Goal: Task Accomplishment & Management: Manage account settings

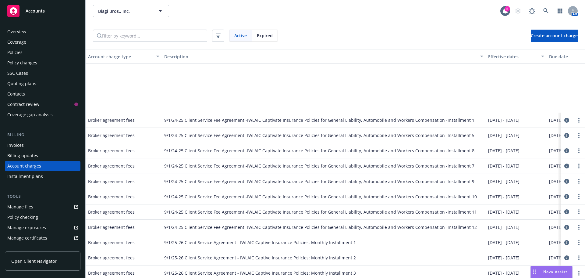
scroll to position [69, 83]
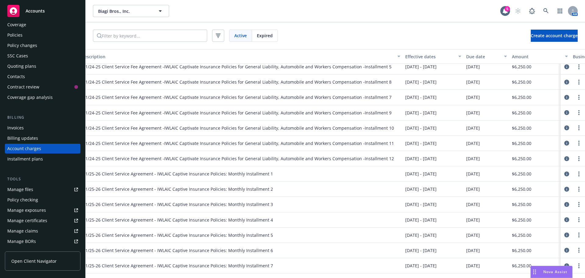
click at [15, 36] on div "Policies" at bounding box center [14, 35] width 15 height 10
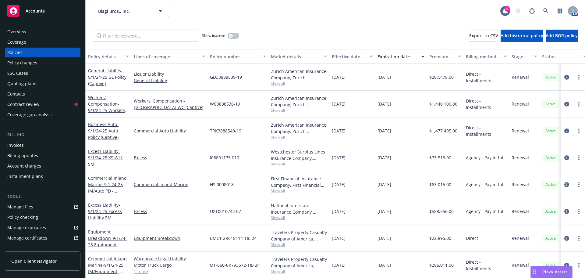
click at [21, 84] on div "Quoting plans" at bounding box center [21, 84] width 29 height 10
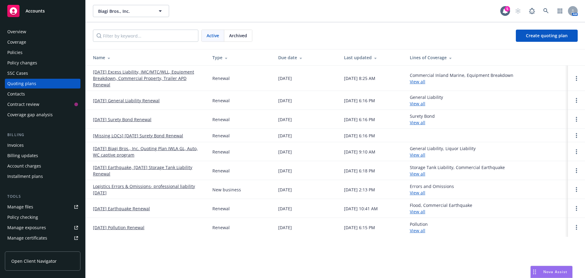
click at [130, 81] on link "[DATE] Excess Liability, IMC/MTC/WLL, Equipment Breakdown, Commercial Property,…" at bounding box center [148, 78] width 110 height 19
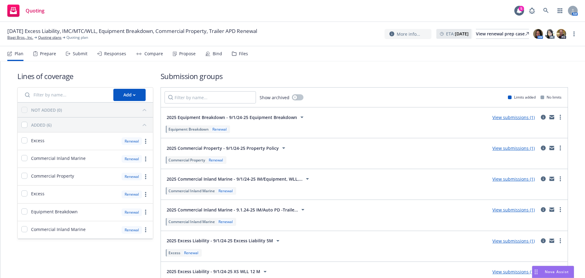
scroll to position [41, 0]
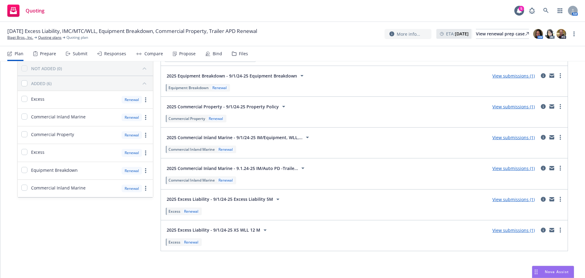
click at [504, 230] on link "View submissions (1)" at bounding box center [514, 230] width 42 height 6
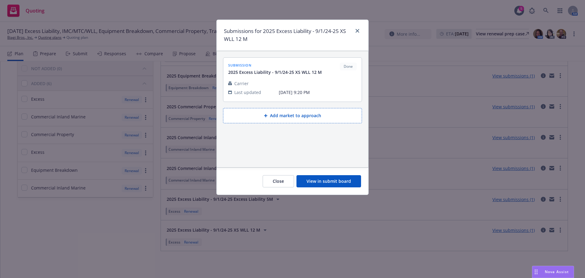
click at [310, 182] on button "View in submit board" at bounding box center [329, 181] width 65 height 12
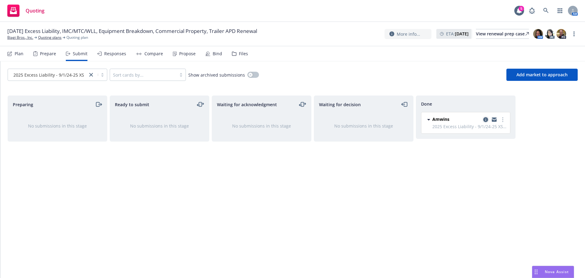
click at [485, 121] on icon "copy logging email" at bounding box center [485, 119] width 5 height 5
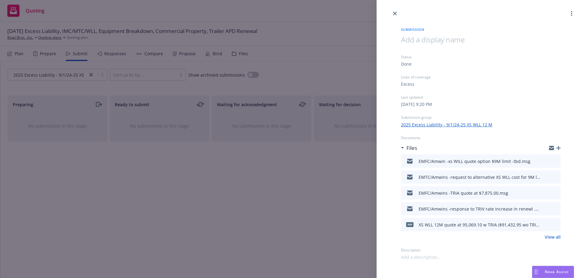
click at [557, 149] on icon "button" at bounding box center [559, 148] width 4 height 4
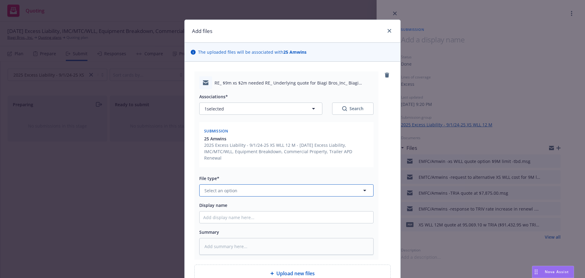
click at [232, 187] on span "Select an option" at bounding box center [221, 190] width 33 height 6
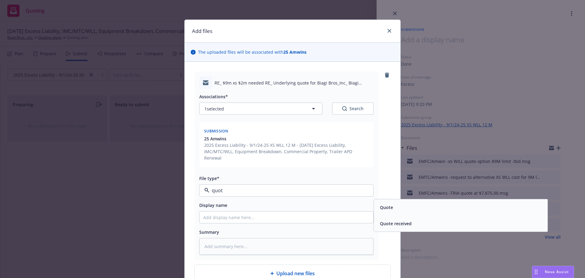
type input "quote"
drag, startPoint x: 422, startPoint y: 222, endPoint x: 343, endPoint y: 222, distance: 79.0
click at [422, 222] on div "Quote received" at bounding box center [461, 223] width 174 height 16
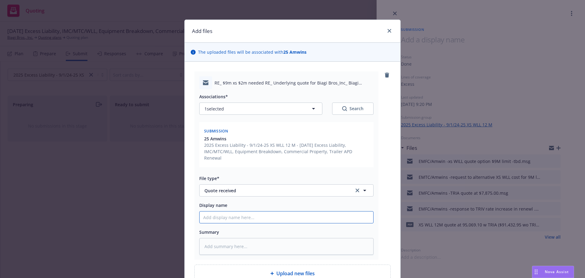
click at [250, 216] on input "Display name" at bounding box center [287, 217] width 174 height 12
type textarea "x"
type input "E"
type textarea "x"
type input "EM"
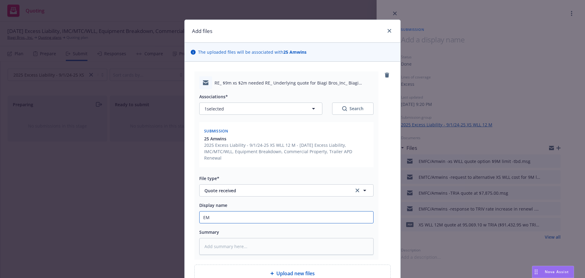
type textarea "x"
type input "EMF"
type textarea "x"
type input "EMFC"
type textarea "x"
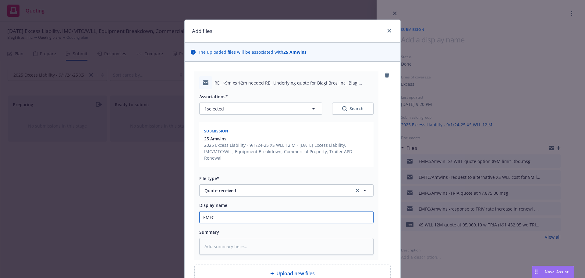
type input "EMFC/"
type textarea "x"
type input "EMFC/A"
type textarea "x"
type input "EMFC/Am"
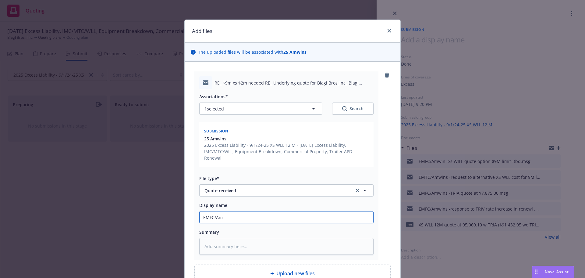
type textarea "x"
type input "EMFC/Amw"
type textarea "x"
type input "EMFC/Amwi"
type textarea "x"
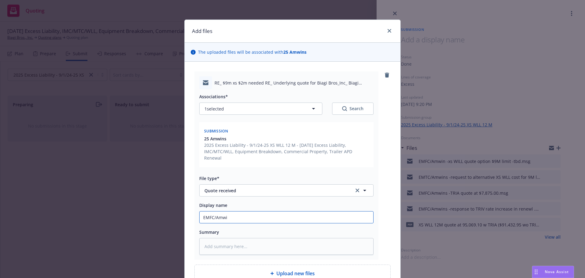
type input "EMFC/Amwin"
type textarea "x"
type input "EMFC/Amwind"
type textarea "x"
type input "EMFC/Amwin"
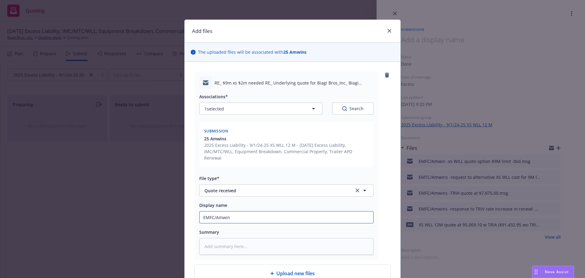
type textarea "x"
type input "EMFC/Amwins"
type textarea "x"
type input "EMFC/Amwins"
type textarea "x"
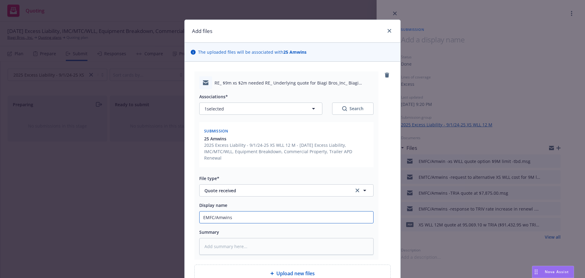
type input "EMFC/Amwins -"
type textarea "x"
type input "EMFC/Amwins -r"
type textarea "x"
type input "EMFC/Amwins -re"
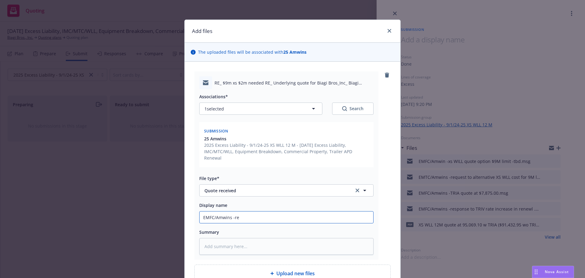
type textarea "x"
type input "EMFC/Amwins -ree"
type textarea "x"
type input "EMFC/Amwins -reei"
type textarea "x"
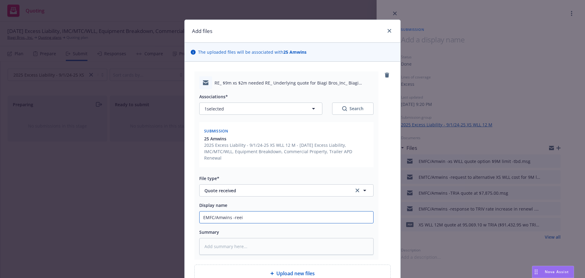
type input "EMFC/Amwins -reeiv"
type textarea "x"
type input "EMFC/Amwins -reeive"
type textarea "x"
type input "EMFC/Amwins -reeived"
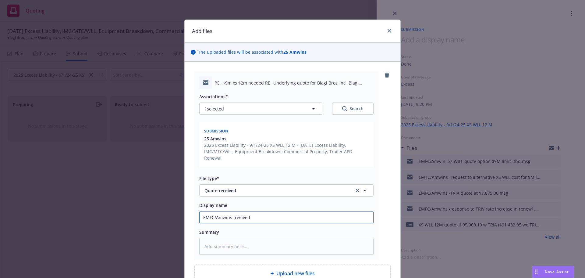
type textarea "x"
type input "EMFC/Amwins -reeived"
type textarea "x"
click at [255, 212] on input "EMFC/Amwins -received" at bounding box center [287, 217] width 174 height 12
type input "EMFC/Amwins -received"
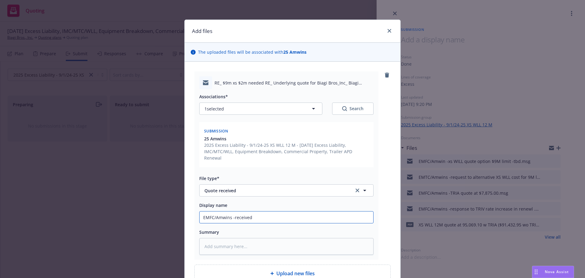
click at [290, 211] on input "EMFC/Amwins -received" at bounding box center [287, 217] width 174 height 12
paste input "9M x 2M Warehouse LL renewal quote"
type textarea "x"
type input "EMFC/Amwins -received 9M x 2M Warehouse LL renewal quote"
click at [351, 213] on input "EMFC/Amwins -received 9M x 2M Warehouse LL renewal quote" at bounding box center [287, 217] width 174 height 12
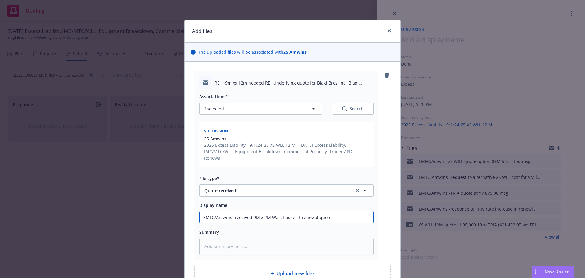
type textarea "x"
type input "EMFC/Amwins -received 9M x 2M Warehouse LL renewal quote"
type textarea "x"
type input "EMFC/Amwins -received 9M x 2M Warehouse LL renewal quote #"
type textarea "x"
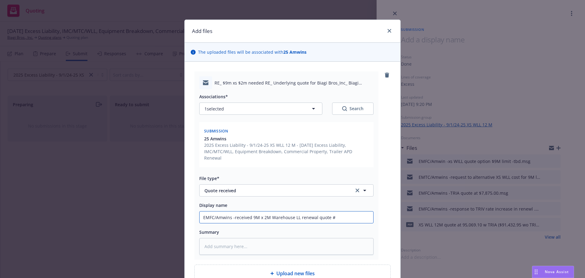
type input "EMFC/Amwins -received 9M x 2M Warehouse LL renewal quote"
type textarea "x"
type input "EMFC/Amwins -received 9M x 2M Warehouse LL renewal quote $"
type textarea "x"
type input "EMFC/Amwins -received 9M x 2M Warehouse LL renewal quote"
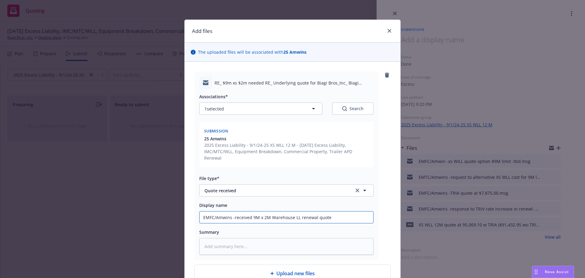
type textarea "x"
type input "EMFC/Amwins -received 9M x 2M Warehouse LL renewal quote @"
paste input "$84,054.60"
type textarea "x"
type input "EMFC/Amwins -received 9M x 2M Warehouse LL renewal quote @$84,054.60"
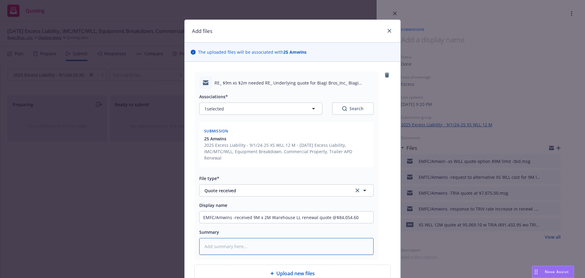
click at [221, 241] on textarea at bounding box center [286, 246] width 174 height 17
paste textarea "Good News we got the quote! Please see attached the 9M x 2M Warehouse LL renewa…"
type textarea "x"
type textarea "Good News we got the quote! Please see attached the 9M x 2M Warehouse LL renewa…"
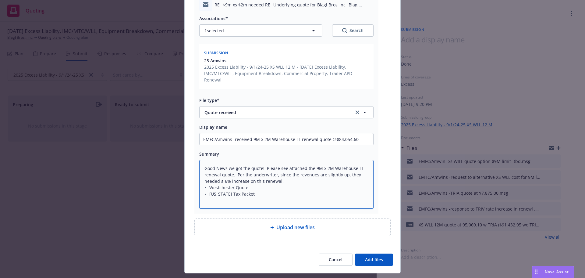
scroll to position [87, 0]
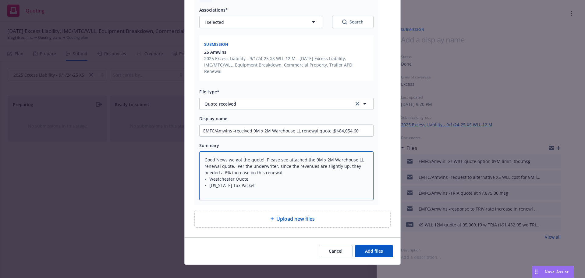
drag, startPoint x: 205, startPoint y: 174, endPoint x: 251, endPoint y: 180, distance: 46.8
click at [251, 180] on textarea "Good News we got the quote! Please see attached the 9M x 2M Warehouse LL renewa…" at bounding box center [286, 175] width 174 height 49
type textarea "x"
type textarea "Good News we got the quote! Please see attached the 9M x 2M Warehouse LL renewa…"
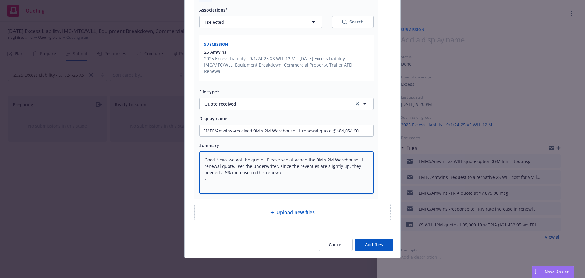
scroll to position [80, 0]
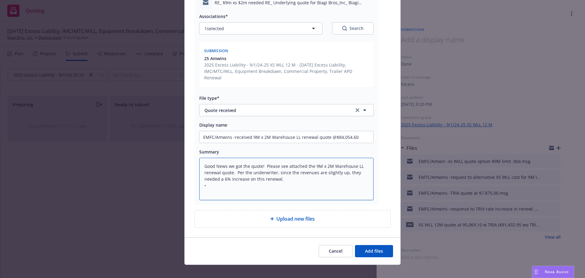
type textarea "x"
type textarea "Good News we got the quote! Please see attached the 9M x 2M Warehouse LL renewa…"
click at [370, 245] on button "Add files" at bounding box center [374, 251] width 38 height 12
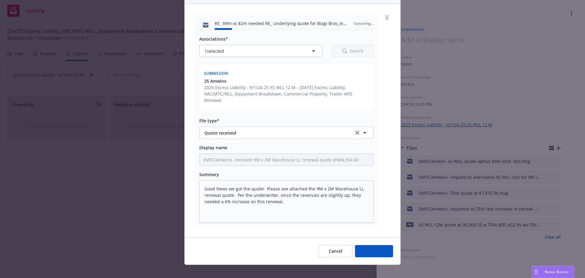
type textarea "x"
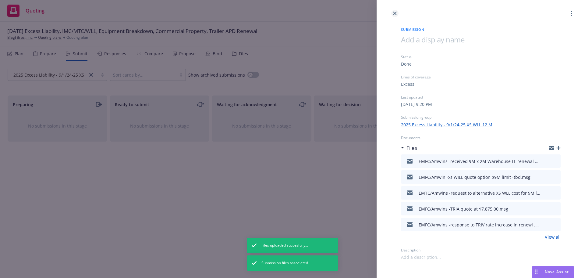
click at [397, 14] on link "close" at bounding box center [394, 13] width 7 height 7
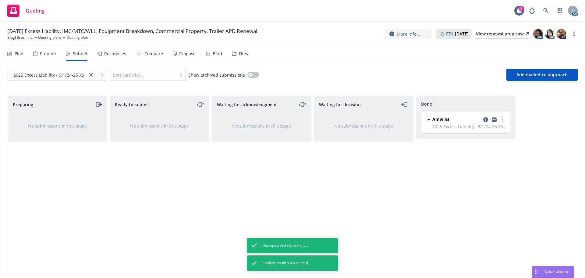
click at [213, 53] on div "Bind" at bounding box center [217, 53] width 9 height 5
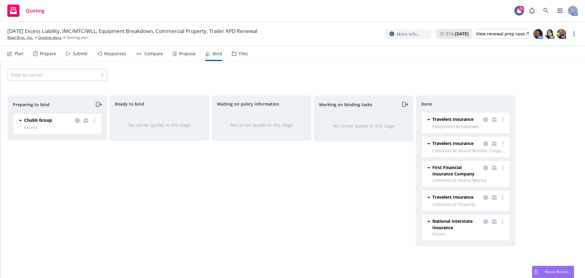
click at [76, 122] on icon "copy logging email" at bounding box center [77, 120] width 5 height 5
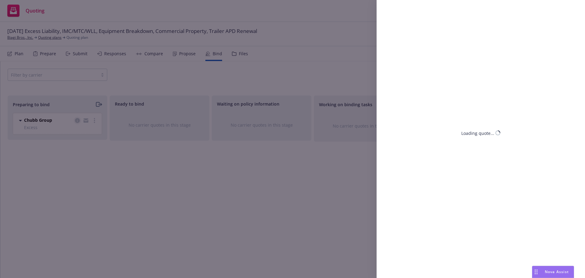
select select "FL"
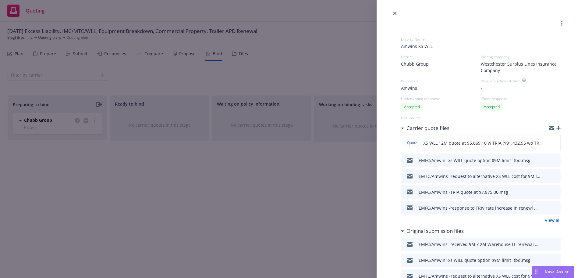
click at [557, 129] on icon "button" at bounding box center [559, 128] width 4 height 4
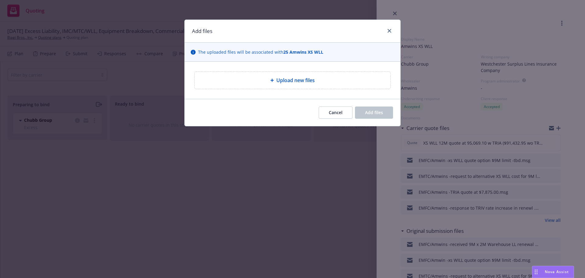
type textarea "x"
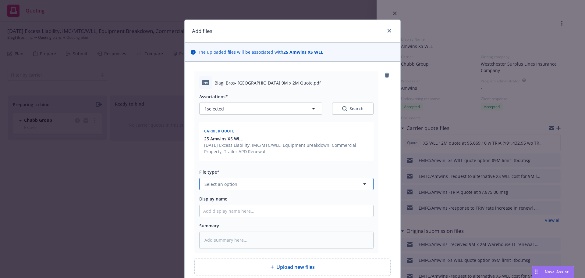
click at [215, 185] on span "Select an option" at bounding box center [221, 184] width 33 height 6
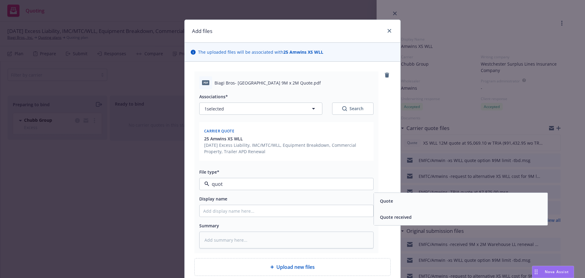
type input "quote"
drag, startPoint x: 399, startPoint y: 204, endPoint x: 337, endPoint y: 215, distance: 63.1
click at [399, 204] on div "Quote" at bounding box center [461, 200] width 166 height 9
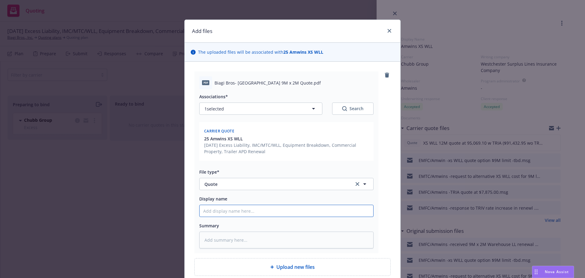
click at [235, 209] on input "Display name" at bounding box center [287, 211] width 174 height 12
paste input "9M x 2M Warehouse LL"
type textarea "x"
type input "9M x 2M Warehouse LL"
drag, startPoint x: 220, startPoint y: 212, endPoint x: 252, endPoint y: 212, distance: 32.6
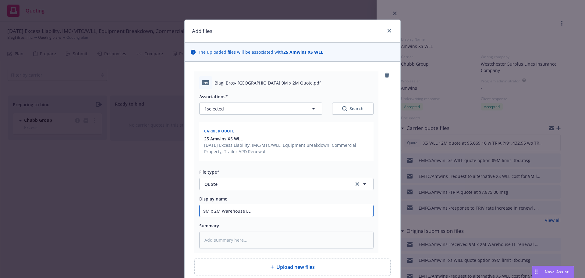
click at [252, 212] on input "9M x 2M Warehouse LL" at bounding box center [287, 211] width 174 height 12
type textarea "x"
type input "9M x 2M W"
type textarea "x"
type input "9M x 2M WL"
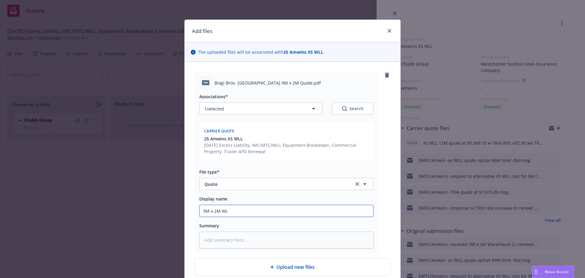
type textarea "x"
type input "9M x 2M WLL"
click at [219, 211] on input "9M x 2M WLL" at bounding box center [287, 211] width 174 height 12
click at [201, 210] on input "9M x 2M WLL" at bounding box center [287, 211] width 174 height 12
type textarea "x"
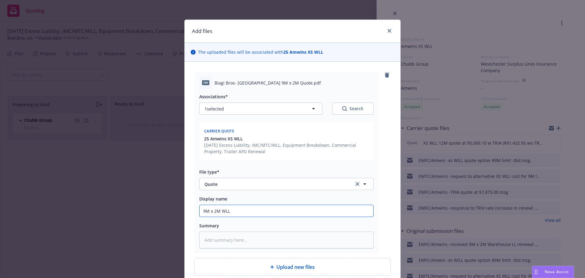
type input "X9M x 2M WLL"
type textarea "x"
type input "XS9M x 2M WLL"
type textarea "x"
type input "XS 9M x 2M WLL"
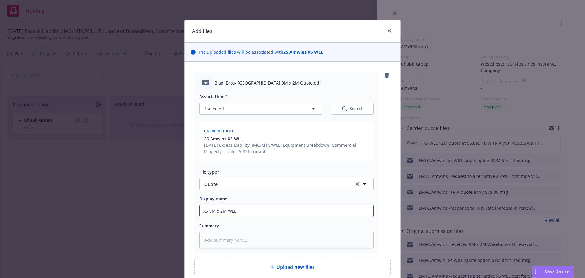
click at [242, 213] on input "XS 9M x 2M WLL" at bounding box center [287, 211] width 174 height 12
type textarea "x"
type input "XS 9M x 2M WLL"
type textarea "x"
type input "XS 9M x 2M WLL a"
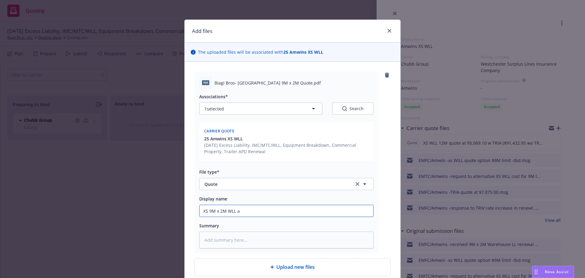
type textarea "x"
type input "XS 9M x 2M WLL at"
type textarea "x"
type input "XS 9M x 2M WLL at"
type textarea "x"
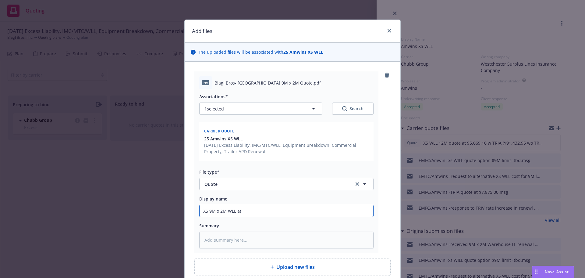
type input "XS 9M x 2M WLL at #"
type textarea "x"
type input "XS 9M x 2M WLL at"
type textarea "x"
type input "XS 9M x 2M WLL at $"
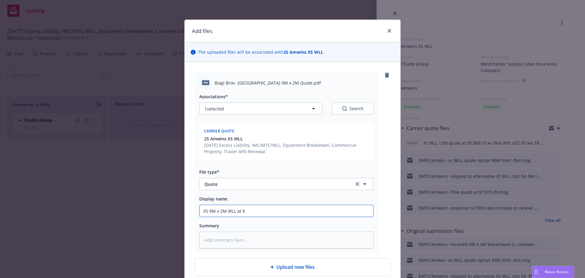
click at [295, 210] on input "XS 9M x 2M WLL at $" at bounding box center [287, 211] width 174 height 12
paste input "$84,054.60"
type textarea "x"
type input "XS 9M x 2M WLL at $$84,054.60"
click at [243, 209] on input "XS 9M x 2M WLL at $$84,054.60" at bounding box center [287, 211] width 174 height 12
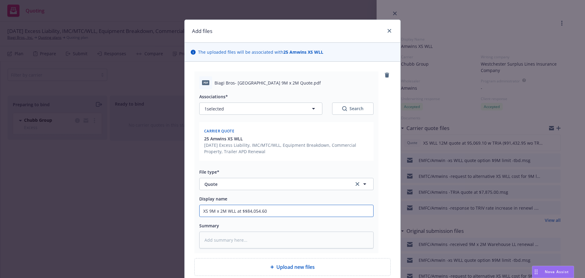
type textarea "x"
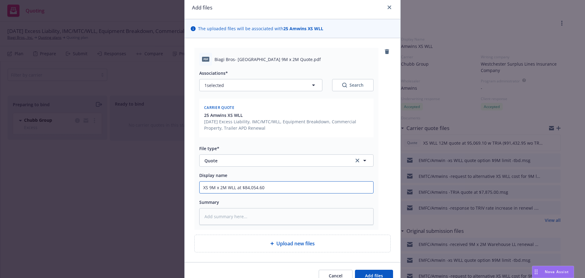
scroll to position [30, 0]
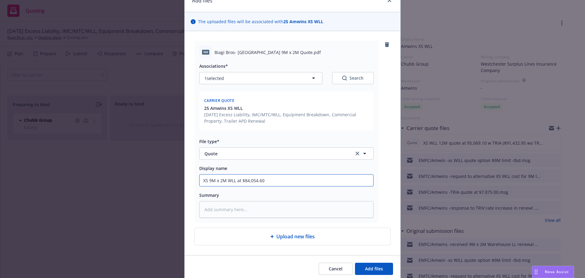
type input "XS 9M x 2M WLL at $84,054.60"
click at [310, 78] on icon "button" at bounding box center [313, 77] width 7 height 7
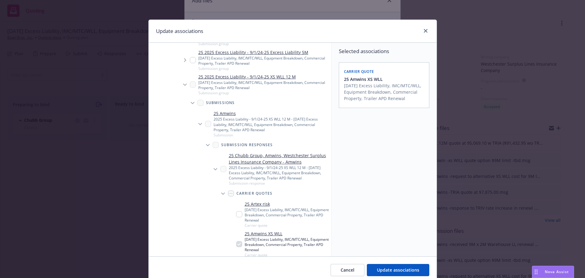
scroll to position [306, 0]
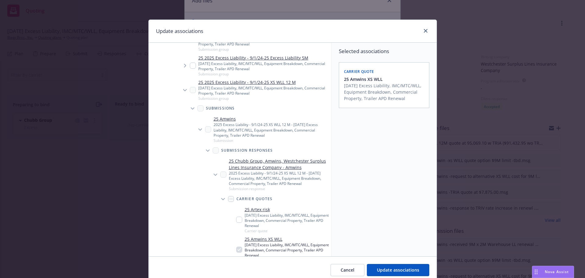
click at [184, 91] on span "Tree Example" at bounding box center [185, 90] width 10 height 10
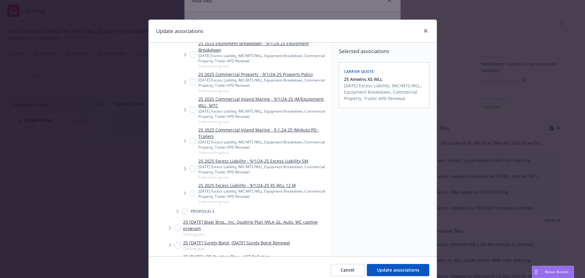
scroll to position [201, 0]
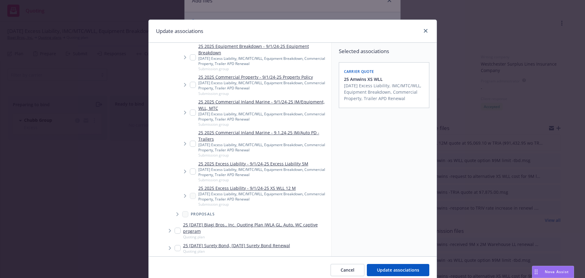
click at [184, 195] on icon "Tree Example" at bounding box center [185, 196] width 2 height 4
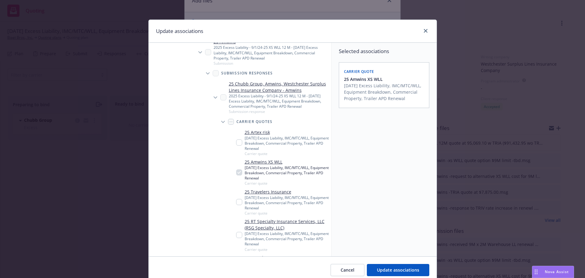
scroll to position [414, 0]
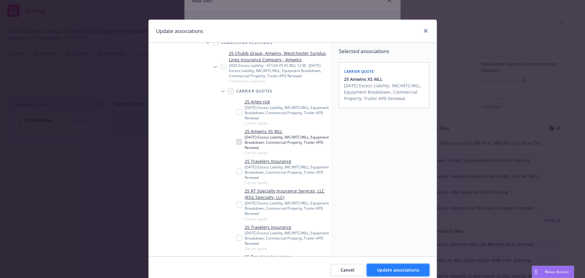
click at [382, 266] on button "Update associations" at bounding box center [398, 270] width 62 height 12
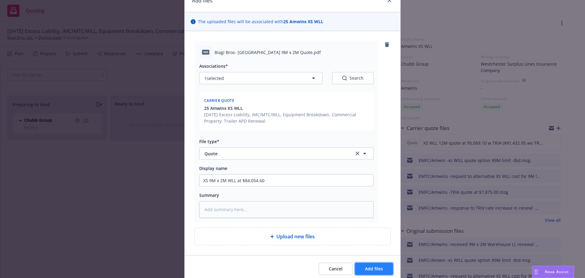
click at [379, 268] on span "Add files" at bounding box center [374, 269] width 18 height 6
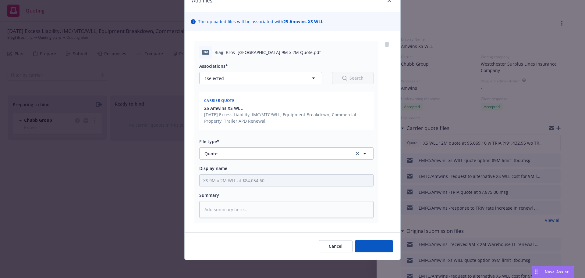
type textarea "x"
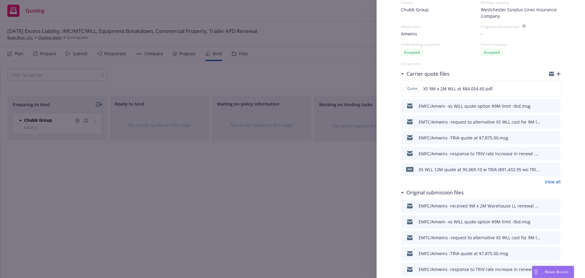
scroll to position [61, 0]
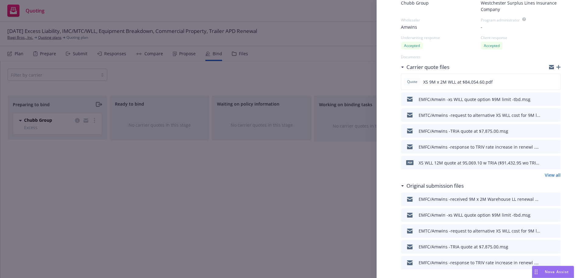
click at [296, 182] on div "Display Name Amwins XS WLL Carrier Chubb Group Writing company Westchester Surp…" at bounding box center [292, 139] width 585 height 278
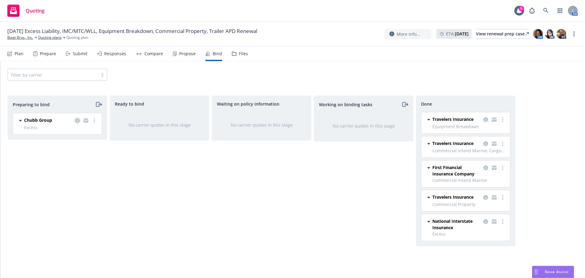
click at [80, 121] on icon "copy logging email" at bounding box center [77, 120] width 5 height 5
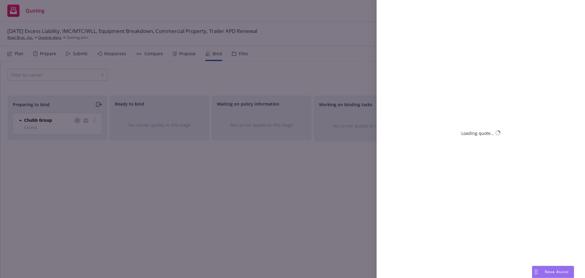
select select "FL"
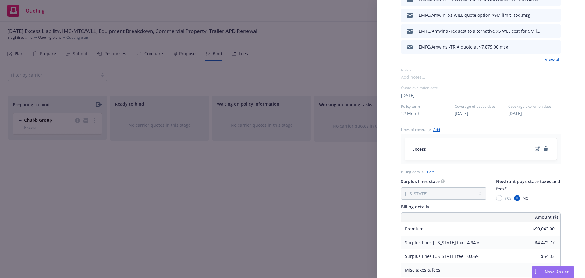
scroll to position [335, 0]
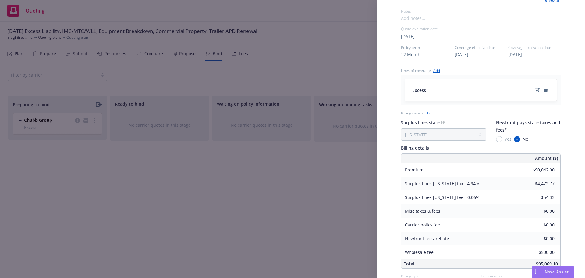
click at [431, 114] on link "Edit" at bounding box center [430, 113] width 6 height 6
select select "FL"
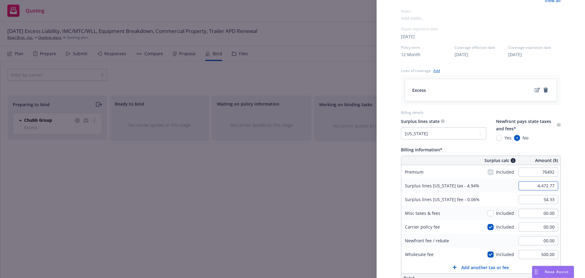
type input "76,492.00"
type input "3,803.40"
type input "46.20"
type input "7649.2"
type input "79,552.00"
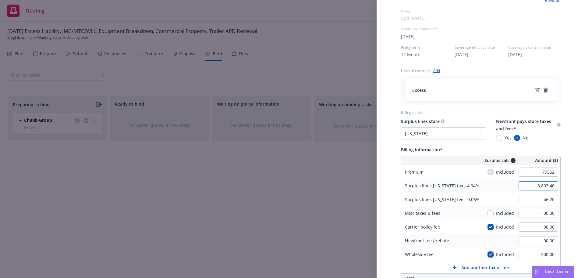
type input "3,954.57"
type input "48.03"
type input "7955.2"
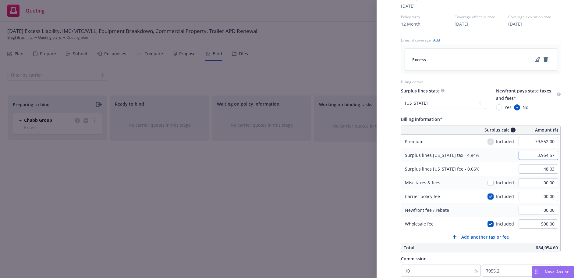
scroll to position [426, 0]
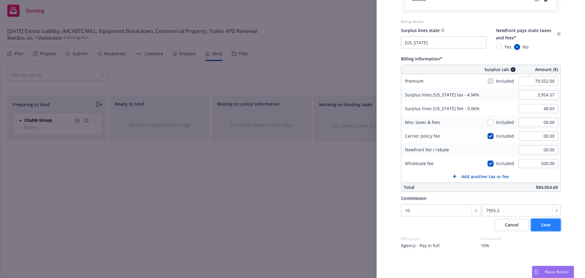
click at [541, 228] on button "Save" at bounding box center [546, 225] width 30 height 12
select select "FL"
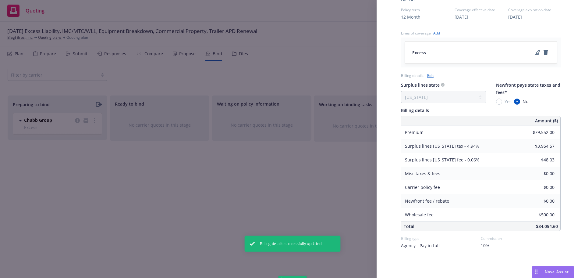
scroll to position [373, 0]
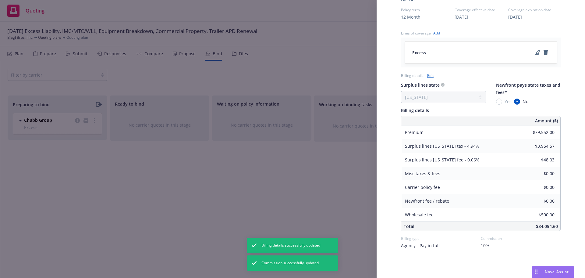
click at [338, 215] on div "Display Name Amwins XS WLL Carrier Chubb Group Writing company Westchester Surp…" at bounding box center [292, 139] width 585 height 278
